Goal: Task Accomplishment & Management: Use online tool/utility

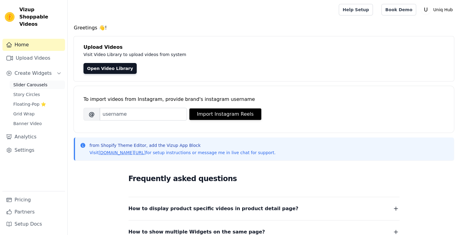
click at [30, 82] on span "Slider Carousels" at bounding box center [30, 85] width 34 height 6
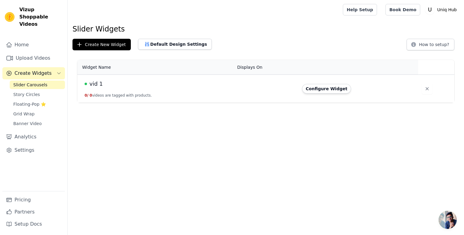
click at [140, 95] on button "0 / 0 videos are tagged with products." at bounding box center [118, 95] width 67 height 5
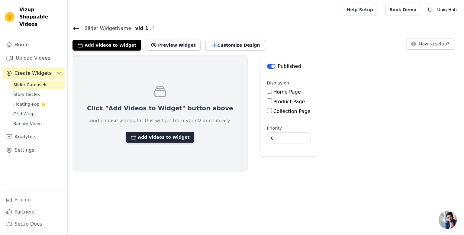
click at [149, 137] on button "Add Videos to Widget" at bounding box center [160, 136] width 69 height 11
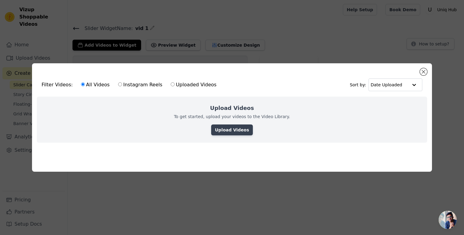
click at [225, 127] on link "Upload Videos" at bounding box center [231, 129] width 41 height 11
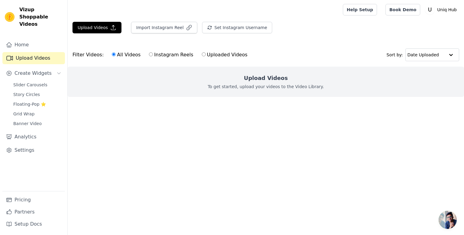
click at [231, 82] on div "Upload Videos To get started, upload your videos to the Video Library." at bounding box center [266, 82] width 397 height 30
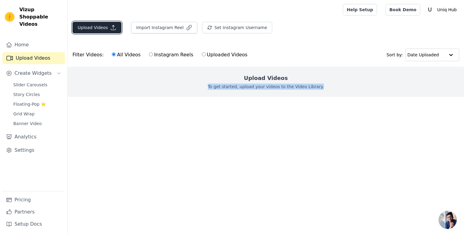
click at [96, 28] on button "Upload Videos" at bounding box center [97, 27] width 49 height 11
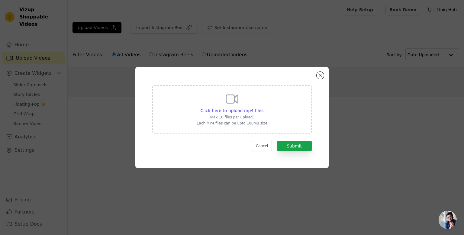
click at [226, 101] on icon at bounding box center [232, 99] width 15 height 15
click at [263, 107] on input "Click here to upload mp4 files Max 10 files per upload. Each MP4 files can be u…" at bounding box center [263, 107] width 0 height 0
type input "C:\fakepath\Casio g shock gms5600 Silver Black Video.mp4"
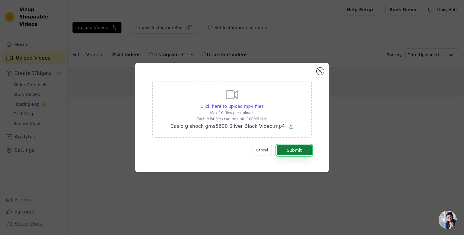
click at [290, 149] on button "Submit" at bounding box center [294, 150] width 35 height 10
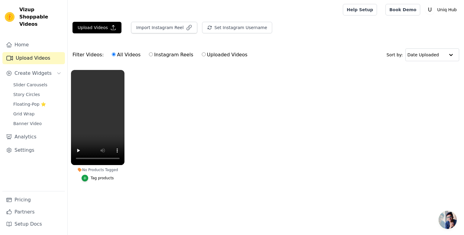
click at [92, 169] on div "No Products Tagged" at bounding box center [98, 169] width 54 height 5
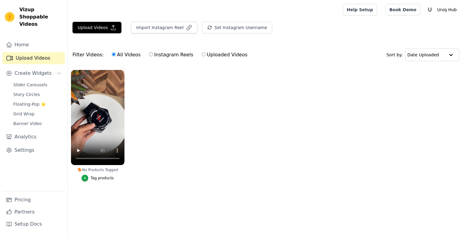
click at [102, 178] on div "Tag products" at bounding box center [102, 177] width 23 height 5
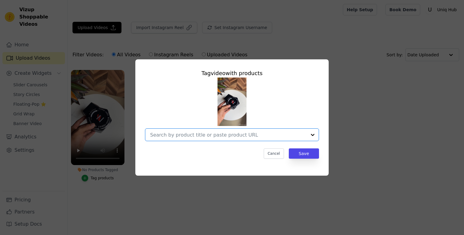
click at [219, 136] on input "No Products Tagged Tag video with products Option undefined, selected. Select i…" at bounding box center [228, 135] width 157 height 6
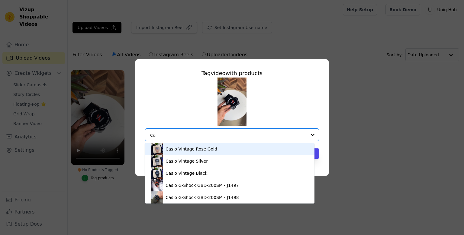
type input "c"
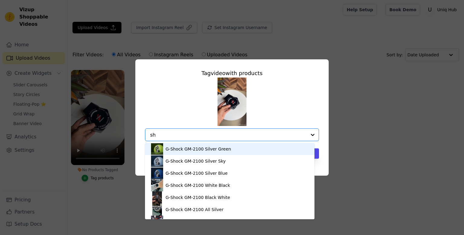
type input "s"
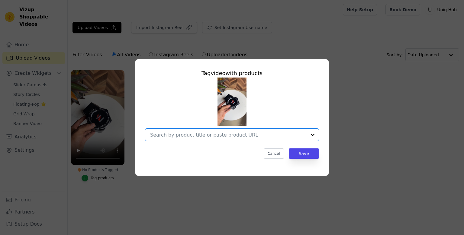
click at [218, 135] on input "No Products Tagged Tag video with products Option undefined, selected. Select i…" at bounding box center [228, 135] width 157 height 6
click at [177, 134] on input "No Products Tagged Tag video with products Cancel Save Tag products" at bounding box center [228, 135] width 157 height 6
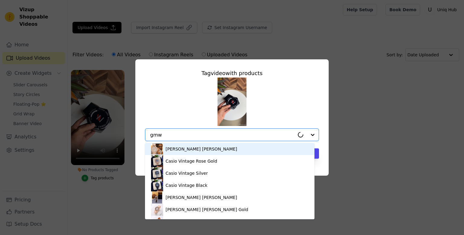
type input "gmwb"
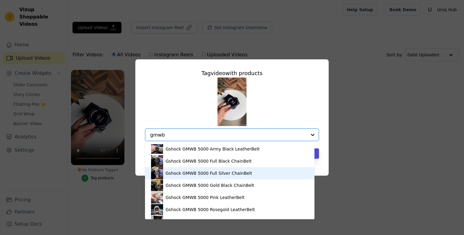
scroll to position [8, 0]
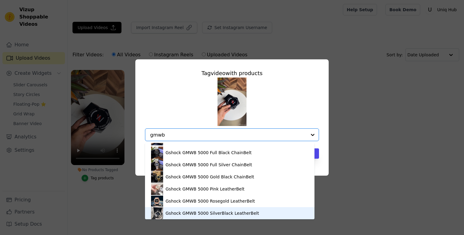
click at [179, 214] on div "Gshock GMWB 5000 SilverBlack LeatherBelt" at bounding box center [212, 213] width 93 height 6
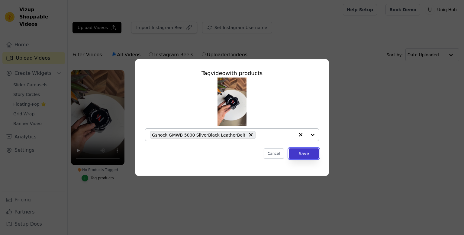
click at [303, 153] on button "Save" at bounding box center [304, 153] width 30 height 10
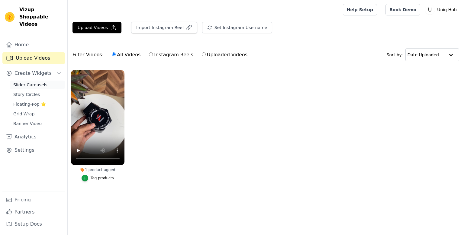
click at [27, 82] on span "Slider Carousels" at bounding box center [30, 85] width 34 height 6
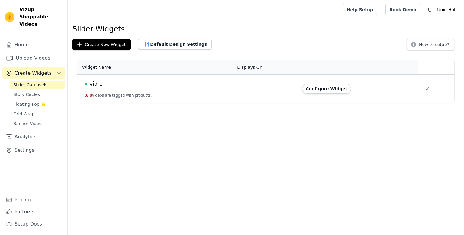
click at [142, 89] on td "vid 1 0 / 0 videos are tagged with products." at bounding box center [155, 89] width 156 height 28
click at [320, 89] on button "Configure Widget" at bounding box center [326, 89] width 49 height 10
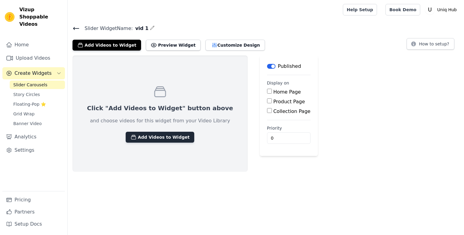
click at [153, 138] on button "Add Videos to Widget" at bounding box center [160, 136] width 69 height 11
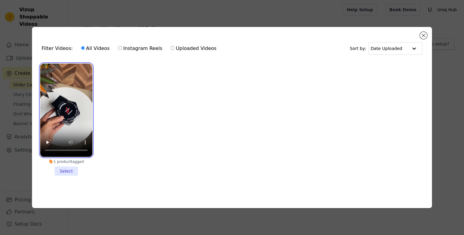
click at [71, 101] on video at bounding box center [66, 109] width 52 height 93
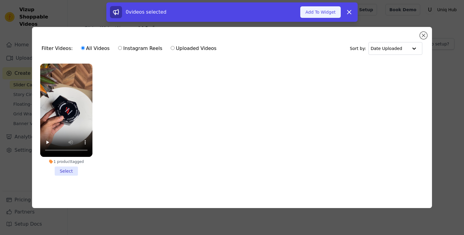
click at [326, 15] on button "Add To Widget" at bounding box center [320, 11] width 41 height 11
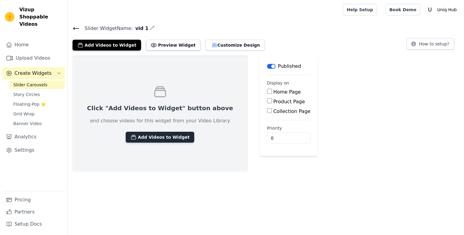
drag, startPoint x: 149, startPoint y: 137, endPoint x: 139, endPoint y: 132, distance: 11.1
click at [139, 132] on button "Add Videos to Widget" at bounding box center [160, 136] width 69 height 11
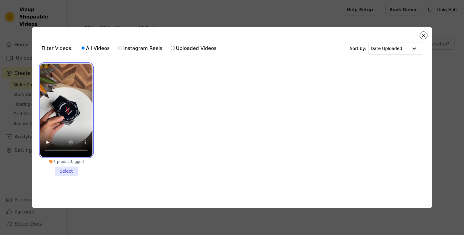
click at [71, 102] on video at bounding box center [66, 109] width 52 height 93
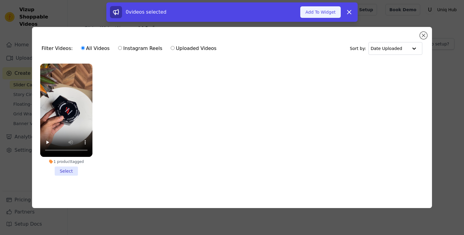
click at [320, 10] on button "Add To Widget" at bounding box center [320, 11] width 41 height 11
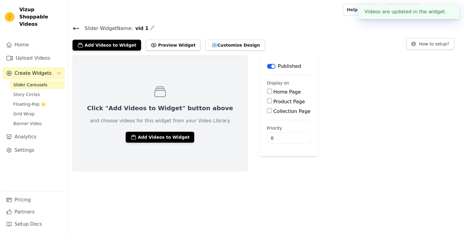
click at [19, 82] on span "Slider Carousels" at bounding box center [30, 85] width 34 height 6
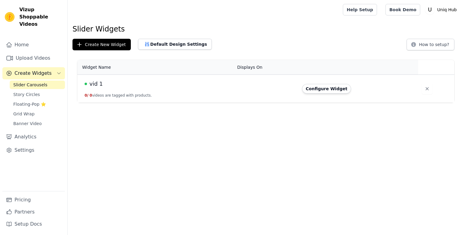
click at [119, 84] on div "vid 1" at bounding box center [157, 83] width 145 height 8
click at [137, 88] on td "vid 1 0 / 0 videos are tagged with products." at bounding box center [155, 89] width 156 height 28
click at [329, 87] on button "Configure Widget" at bounding box center [326, 89] width 49 height 10
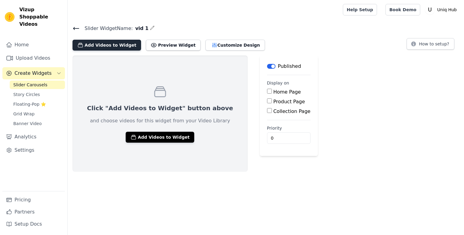
click at [102, 46] on button "Add Videos to Widget" at bounding box center [107, 45] width 69 height 11
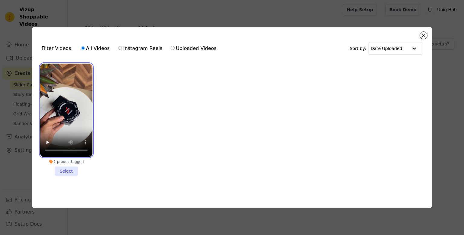
click at [73, 114] on video at bounding box center [66, 109] width 52 height 93
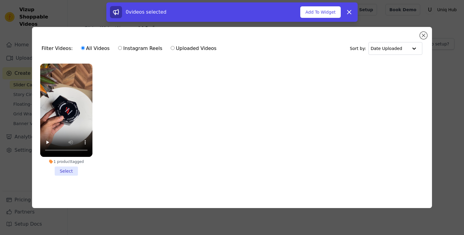
click at [69, 170] on li "1 product tagged Select" at bounding box center [66, 119] width 52 height 112
click at [0, 0] on input "1 product tagged Select" at bounding box center [0, 0] width 0 height 0
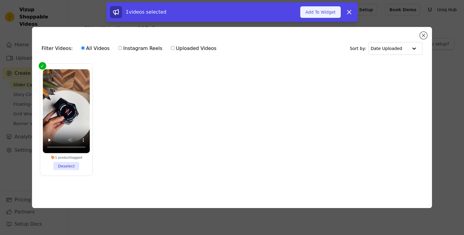
click at [329, 9] on button "Add To Widget" at bounding box center [320, 11] width 41 height 11
click at [323, 13] on button "Add To Widget" at bounding box center [320, 11] width 41 height 11
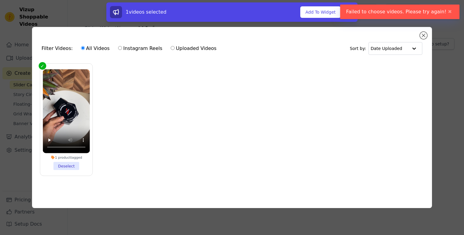
click at [348, 12] on icon at bounding box center [349, 11] width 7 height 7
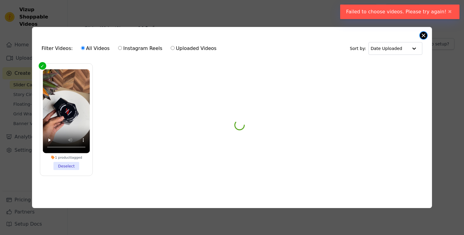
click at [426, 34] on button "Close modal" at bounding box center [423, 35] width 7 height 7
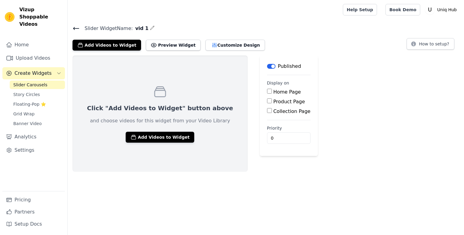
click at [31, 82] on span "Slider Carousels" at bounding box center [30, 85] width 34 height 6
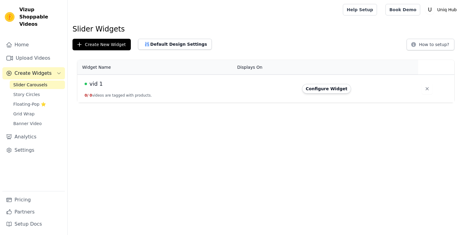
click at [137, 93] on button "0 / 0 videos are tagged with products." at bounding box center [118, 95] width 67 height 5
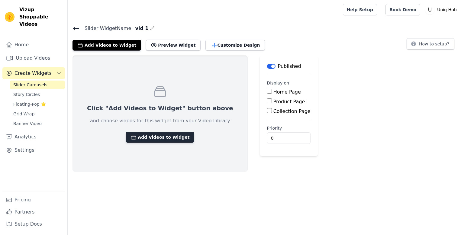
click at [144, 135] on button "Add Videos to Widget" at bounding box center [160, 136] width 69 height 11
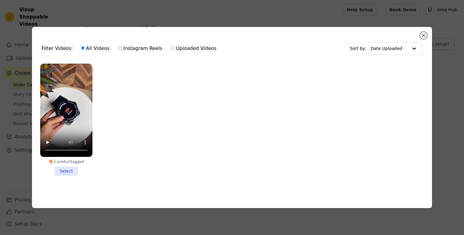
click at [63, 166] on li "1 product tagged Select" at bounding box center [66, 119] width 52 height 112
click at [0, 0] on input "1 product tagged Select" at bounding box center [0, 0] width 0 height 0
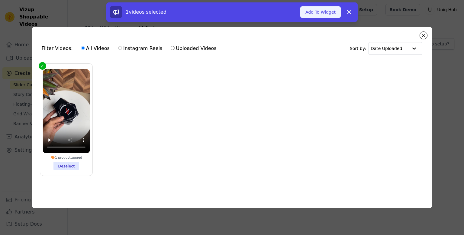
click at [321, 14] on button "Add To Widget" at bounding box center [320, 11] width 41 height 11
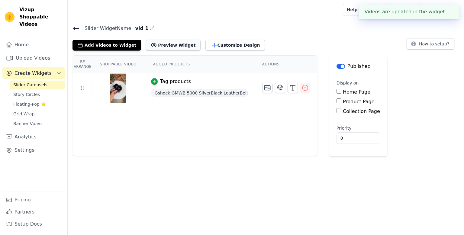
click at [164, 48] on button "Preview Widget" at bounding box center [173, 45] width 54 height 11
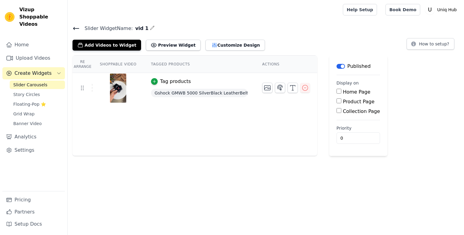
click at [110, 96] on img at bounding box center [118, 87] width 17 height 29
click at [302, 85] on icon "button" at bounding box center [305, 87] width 7 height 7
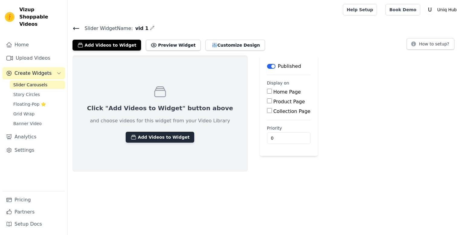
click at [146, 139] on button "Add Videos to Widget" at bounding box center [160, 136] width 69 height 11
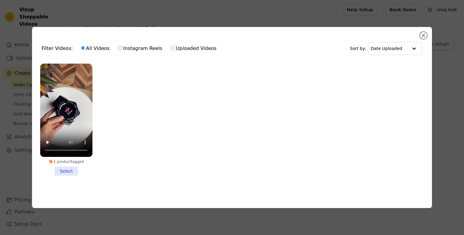
click at [241, 103] on ul "1 product tagged Select" at bounding box center [232, 124] width 391 height 128
click at [427, 33] on div "Filter Videos: All Videos Instagram Reels Uploaded Videos Sort by: Date Uploade…" at bounding box center [232, 117] width 401 height 181
click at [421, 32] on button "Close modal" at bounding box center [423, 35] width 7 height 7
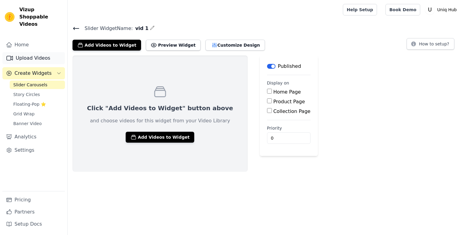
click at [25, 52] on link "Upload Videos" at bounding box center [33, 58] width 63 height 12
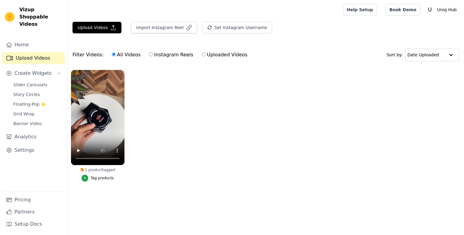
click at [184, 97] on ul "1 product tagged Tag products" at bounding box center [266, 132] width 397 height 130
click at [91, 26] on button "Upload Videos" at bounding box center [97, 27] width 49 height 11
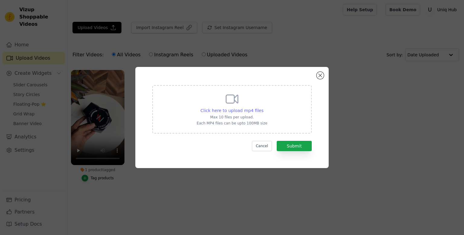
click at [235, 109] on span "Click here to upload mp4 files" at bounding box center [232, 110] width 63 height 5
click at [263, 107] on input "Click here to upload mp4 files Max 10 files per upload. Each MP4 files can be u…" at bounding box center [263, 107] width 0 height 0
type input "C:\fakepath\vlc-record-2025-09-27-21h59m02s-Casio g shock gms5600 Silver Black …"
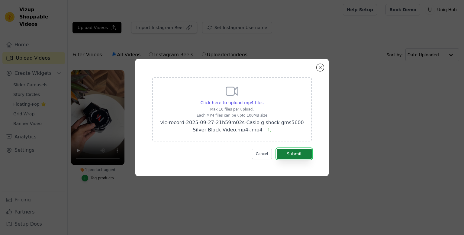
click at [301, 154] on button "Submit" at bounding box center [294, 153] width 35 height 10
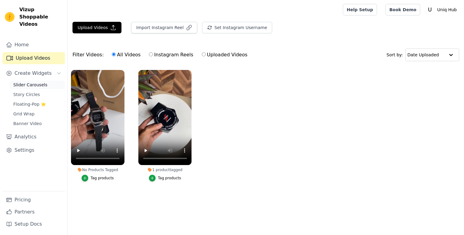
click at [32, 82] on span "Slider Carousels" at bounding box center [30, 85] width 34 height 6
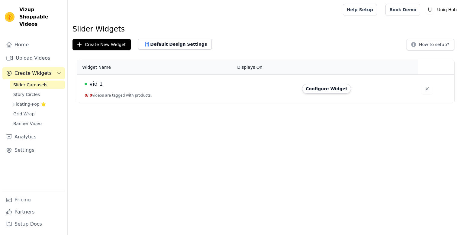
click at [137, 93] on button "0 / 0 videos are tagged with products." at bounding box center [118, 95] width 67 height 5
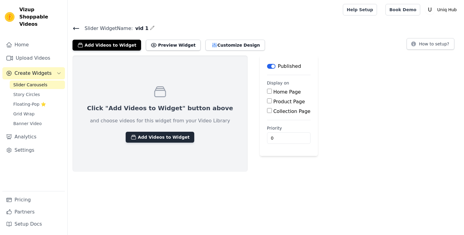
click at [148, 135] on button "Add Videos to Widget" at bounding box center [160, 136] width 69 height 11
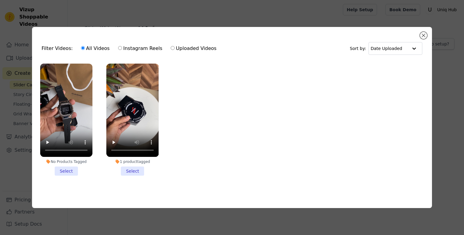
click at [187, 129] on ul "No Products Tagged Select 1 product tagged Select" at bounding box center [232, 124] width 391 height 128
click at [69, 173] on li "No Products Tagged Select" at bounding box center [66, 119] width 52 height 112
click at [0, 0] on input "No Products Tagged Select" at bounding box center [0, 0] width 0 height 0
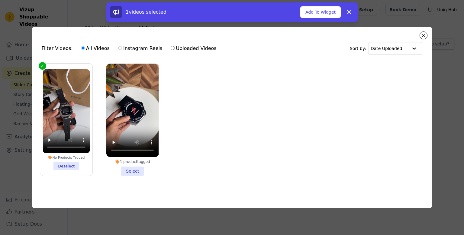
click at [70, 164] on li "No Products Tagged Deselect" at bounding box center [66, 119] width 47 height 101
click at [0, 0] on input "No Products Tagged Deselect" at bounding box center [0, 0] width 0 height 0
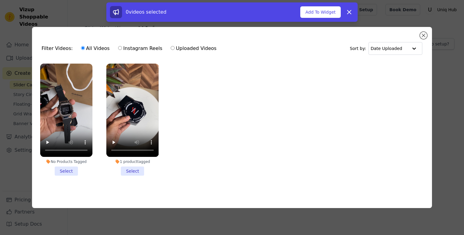
click at [67, 160] on div "No Products Tagged" at bounding box center [66, 161] width 52 height 5
click at [0, 0] on input "No Products Tagged Select" at bounding box center [0, 0] width 0 height 0
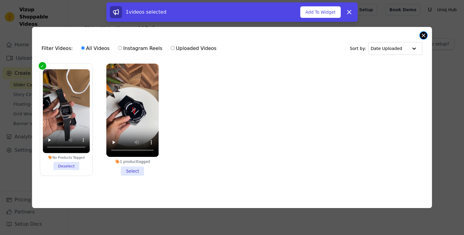
click at [424, 32] on button "Close modal" at bounding box center [423, 35] width 7 height 7
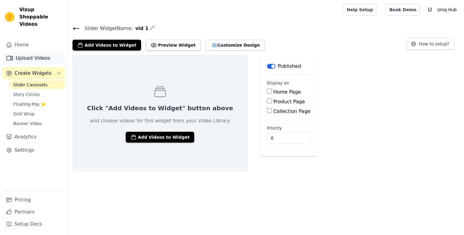
click at [31, 52] on link "Upload Videos" at bounding box center [33, 58] width 63 height 12
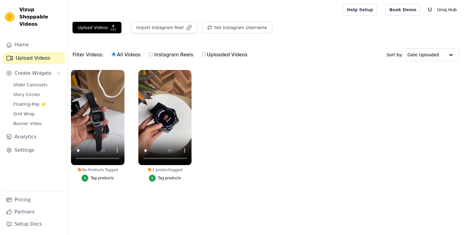
click at [99, 177] on div "Tag products" at bounding box center [102, 177] width 23 height 5
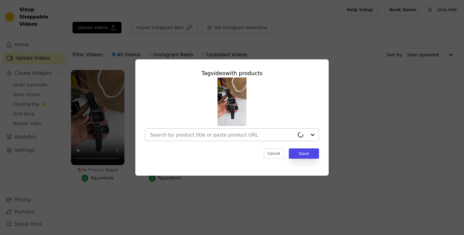
click at [184, 134] on input "No Products Tagged Tag video with products Cancel Save Tag products" at bounding box center [222, 135] width 144 height 6
click at [352, 59] on div "Tag video with products Cancel Save" at bounding box center [232, 117] width 445 height 135
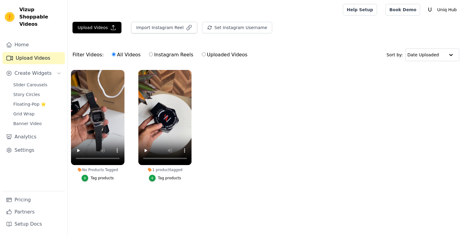
click at [165, 179] on div "Tag products" at bounding box center [169, 177] width 23 height 5
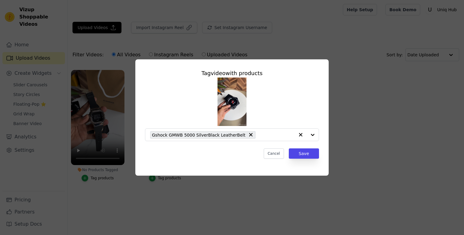
click at [343, 57] on div "Tag video with products Gshock GMWB 5000 SilverBlack LeatherBelt Cancel Save" at bounding box center [232, 117] width 445 height 135
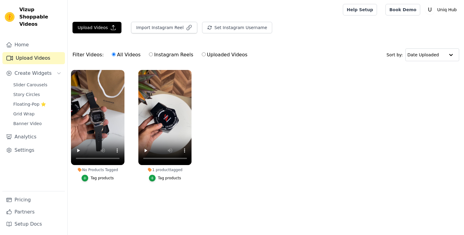
click at [96, 179] on div "Tag products" at bounding box center [102, 177] width 23 height 5
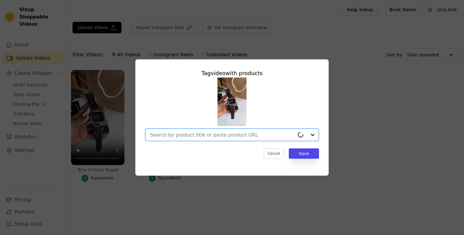
click at [173, 132] on input "No Products Tagged Tag video with products Option undefined, selected. Select i…" at bounding box center [222, 135] width 144 height 6
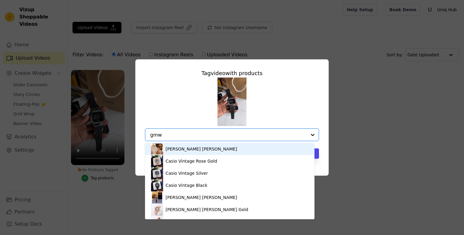
type input "gmwb"
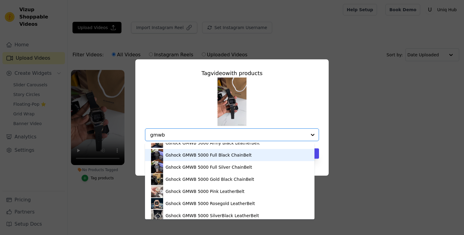
scroll to position [8, 0]
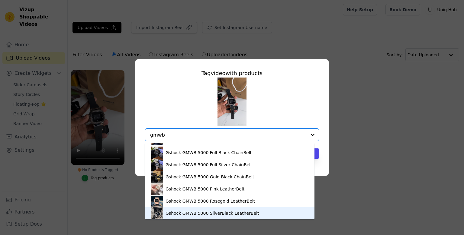
click at [177, 215] on div "Gshock GMWB 5000 SilverBlack LeatherBelt" at bounding box center [212, 213] width 93 height 6
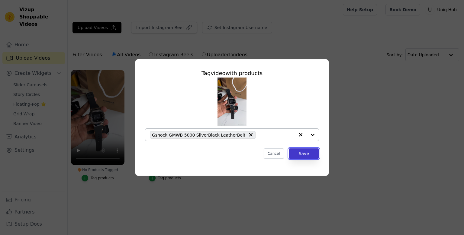
click at [310, 152] on button "Save" at bounding box center [304, 153] width 30 height 10
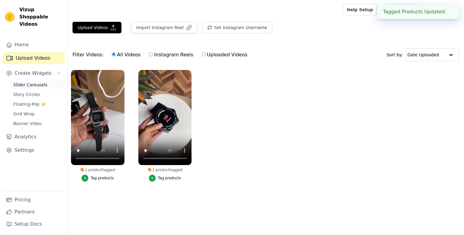
click at [27, 82] on span "Slider Carousels" at bounding box center [30, 85] width 34 height 6
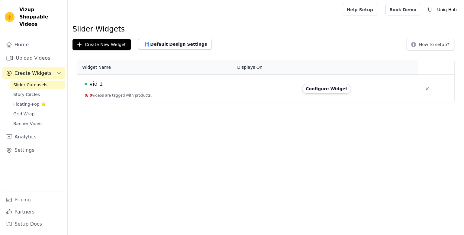
click at [135, 91] on td "vid 1 0 / 0 videos are tagged with products." at bounding box center [155, 89] width 156 height 28
click at [175, 91] on td "vid 1 0 / 0 videos are tagged with products." at bounding box center [155, 89] width 156 height 28
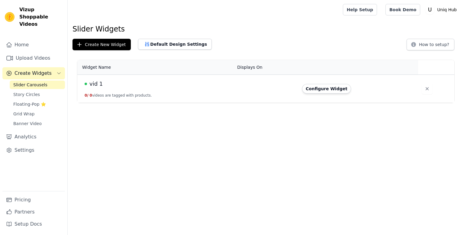
click at [175, 91] on td "vid 1 0 / 0 videos are tagged with products." at bounding box center [155, 89] width 156 height 28
click at [314, 87] on button "Configure Widget" at bounding box center [326, 89] width 49 height 10
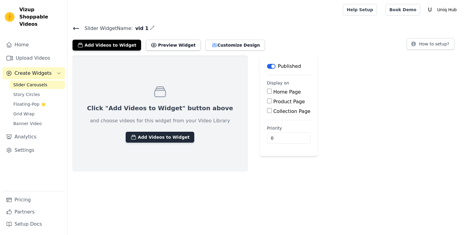
drag, startPoint x: 150, startPoint y: 142, endPoint x: 152, endPoint y: 140, distance: 3.6
click at [152, 140] on div "Click "Add Videos to Widget" button above and choose videos for this widget fro…" at bounding box center [160, 113] width 175 height 116
click at [152, 140] on button "Add Videos to Widget" at bounding box center [160, 136] width 69 height 11
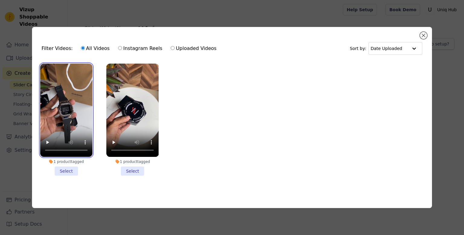
click at [50, 122] on video at bounding box center [66, 109] width 52 height 93
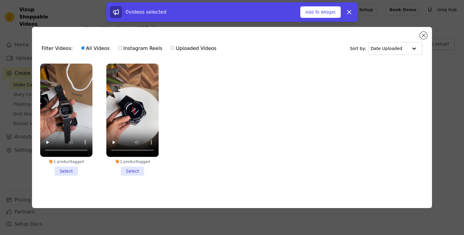
click at [64, 167] on li "1 product tagged Select" at bounding box center [66, 119] width 52 height 112
click at [0, 0] on input "1 product tagged Select" at bounding box center [0, 0] width 0 height 0
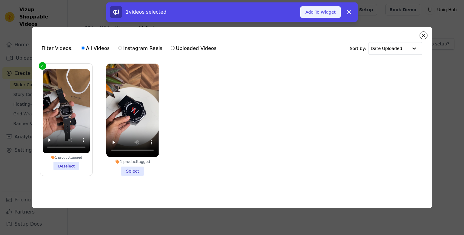
click at [316, 15] on button "Add To Widget" at bounding box center [320, 11] width 41 height 11
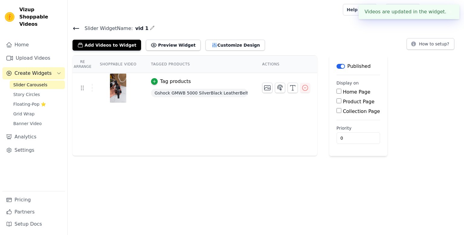
click at [374, 34] on div "Slider Widget Name: vid 1 Add Videos to Widget Preview Widget Customize Design …" at bounding box center [266, 37] width 397 height 26
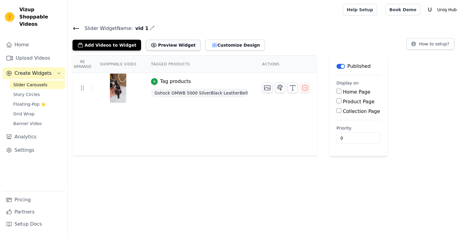
click at [167, 41] on button "Preview Widget" at bounding box center [173, 45] width 54 height 11
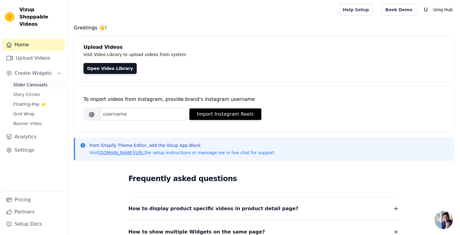
click at [21, 82] on span "Slider Carousels" at bounding box center [30, 85] width 34 height 6
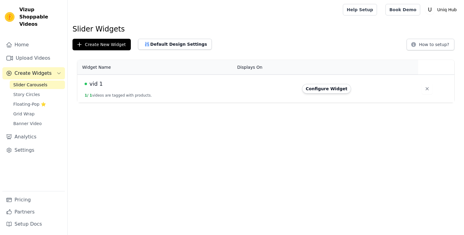
click at [275, 87] on td at bounding box center [266, 89] width 65 height 28
click at [313, 87] on button "Configure Widget" at bounding box center [326, 89] width 49 height 10
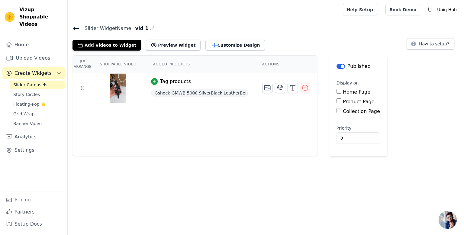
click at [337, 92] on input "Home Page" at bounding box center [339, 91] width 5 height 5
checkbox input "true"
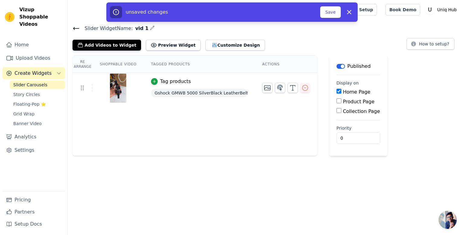
click at [337, 101] on input "Product Page" at bounding box center [339, 100] width 5 height 5
checkbox input "true"
click at [337, 128] on input "Collection Page" at bounding box center [339, 127] width 5 height 5
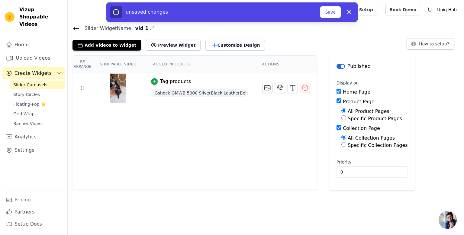
click at [337, 127] on input "Collection Page" at bounding box center [339, 127] width 5 height 5
checkbox input "false"
click at [334, 13] on button "Save" at bounding box center [330, 11] width 21 height 11
